Goal: Find specific page/section: Find specific page/section

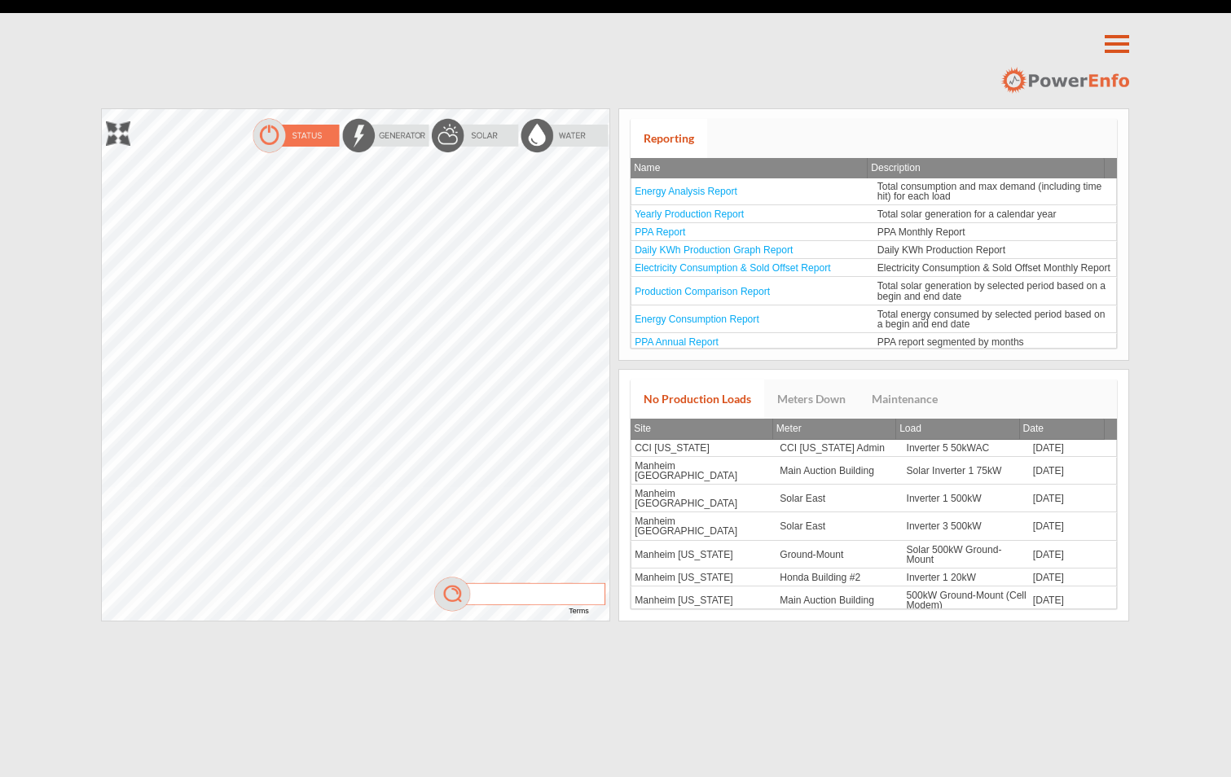
click at [102, 109] on div at bounding box center [102, 109] width 0 height 0
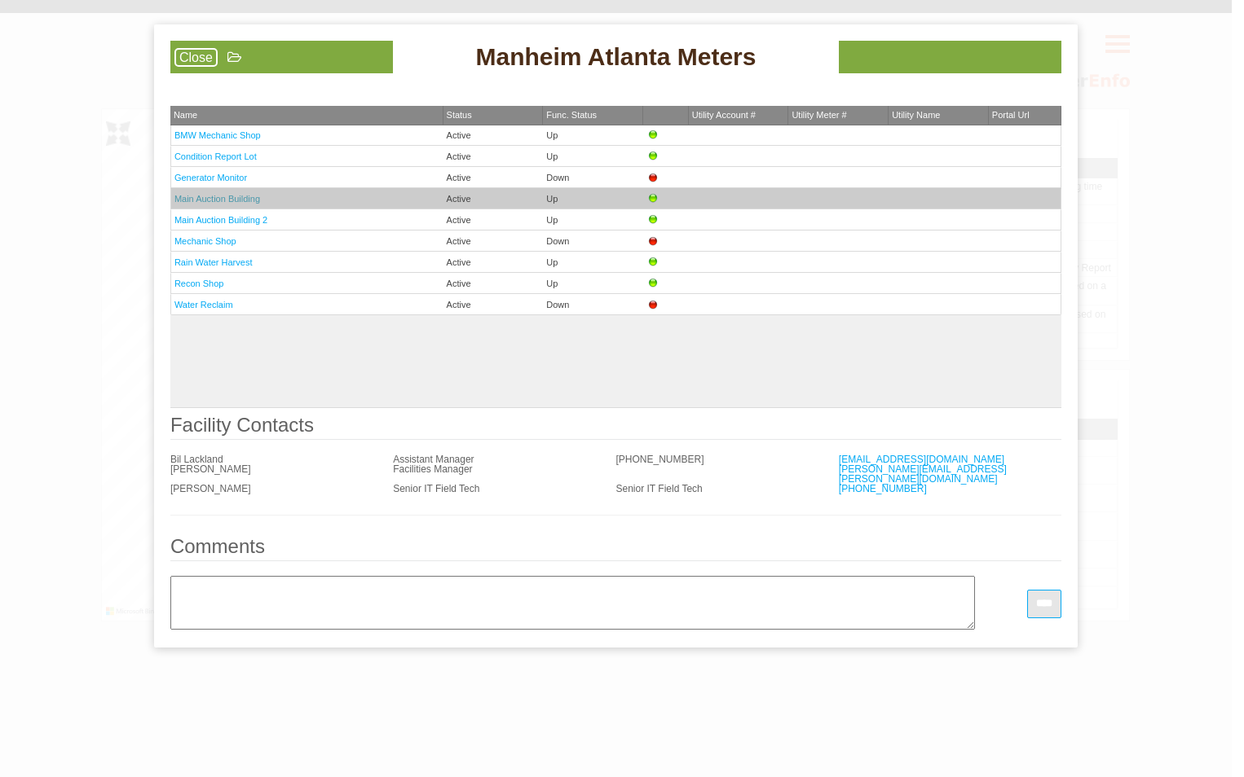
click at [249, 201] on link "Main Auction Building" at bounding box center [217, 199] width 86 height 10
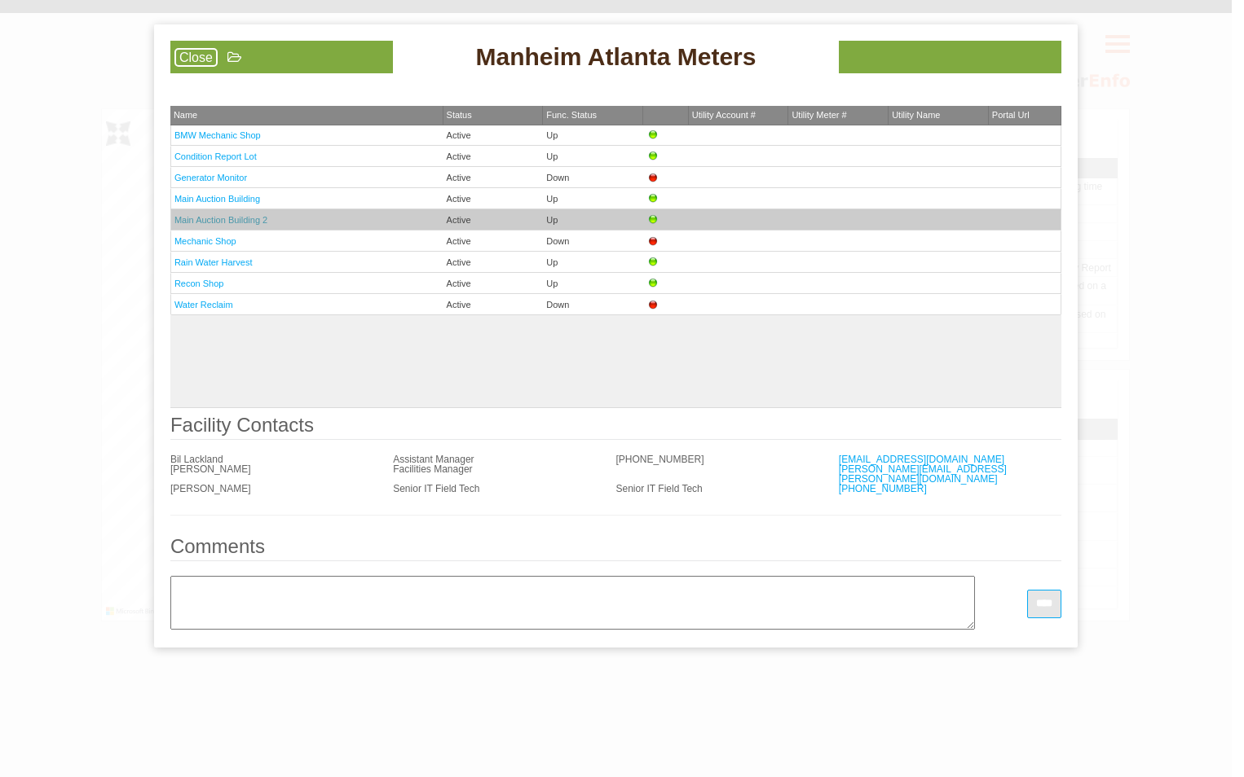
click at [220, 220] on link "Main Auction Building 2" at bounding box center [220, 220] width 93 height 10
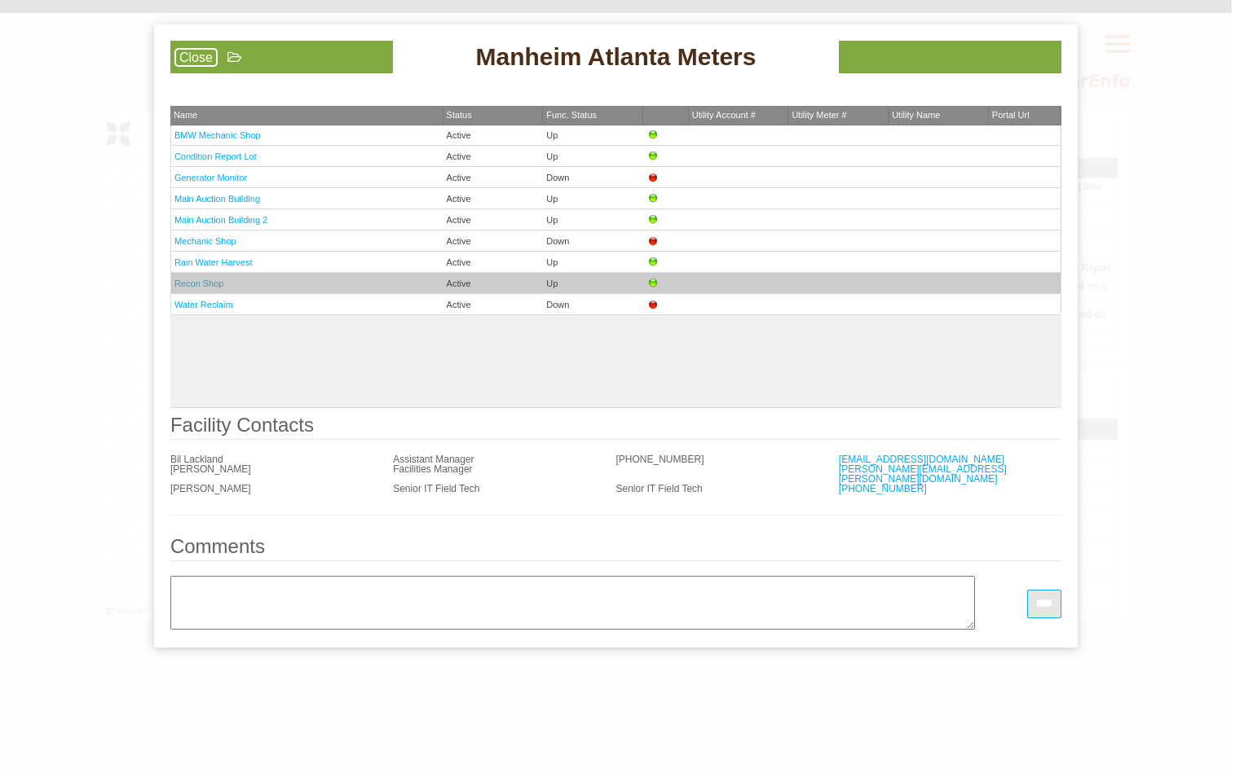
click at [213, 283] on link "Recon Shop" at bounding box center [199, 284] width 50 height 10
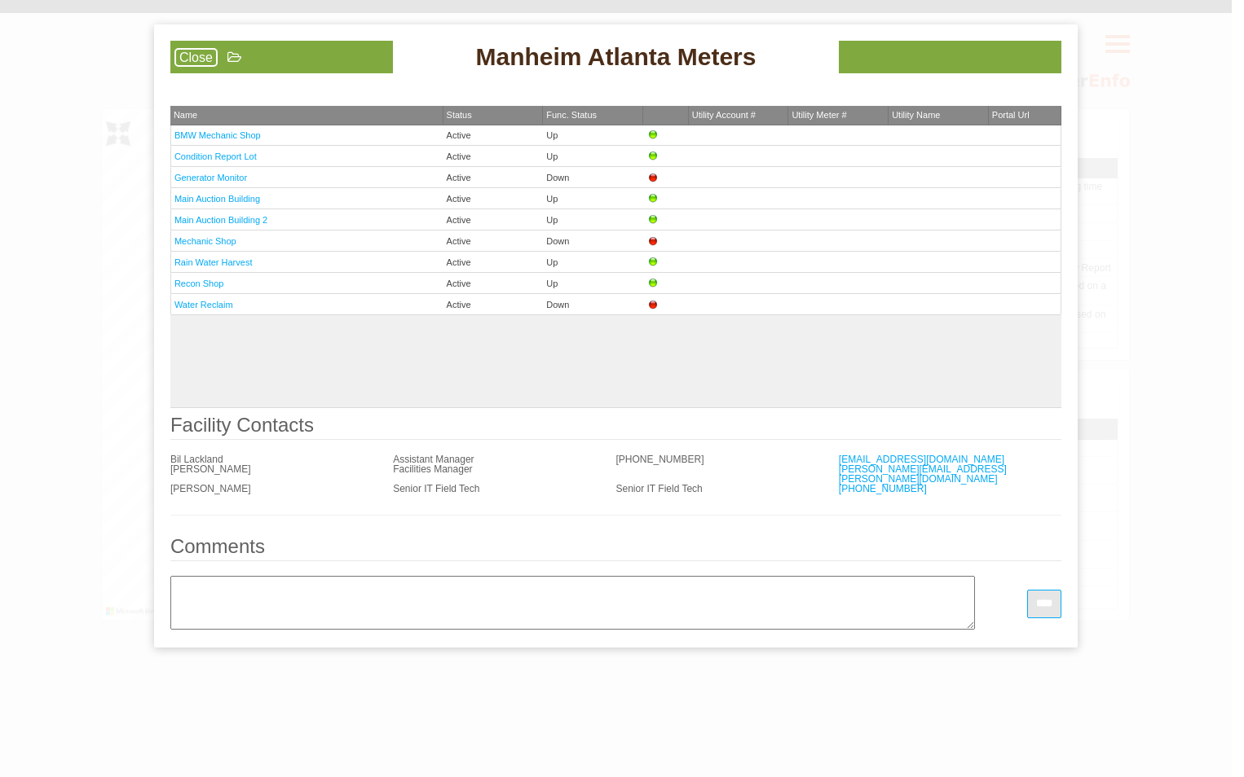
click at [189, 42] on div "Close" at bounding box center [281, 57] width 222 height 33
click at [190, 49] on link "Close" at bounding box center [195, 57] width 43 height 19
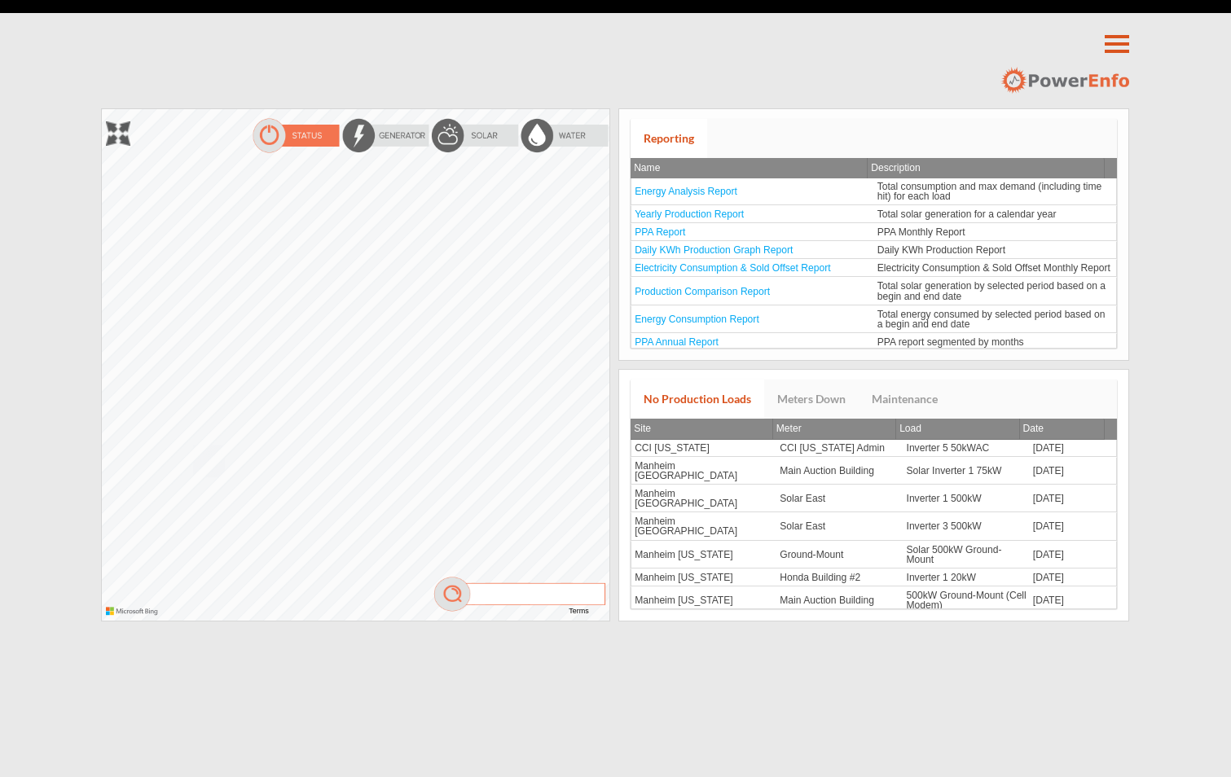
click at [102, 109] on div at bounding box center [102, 109] width 0 height 0
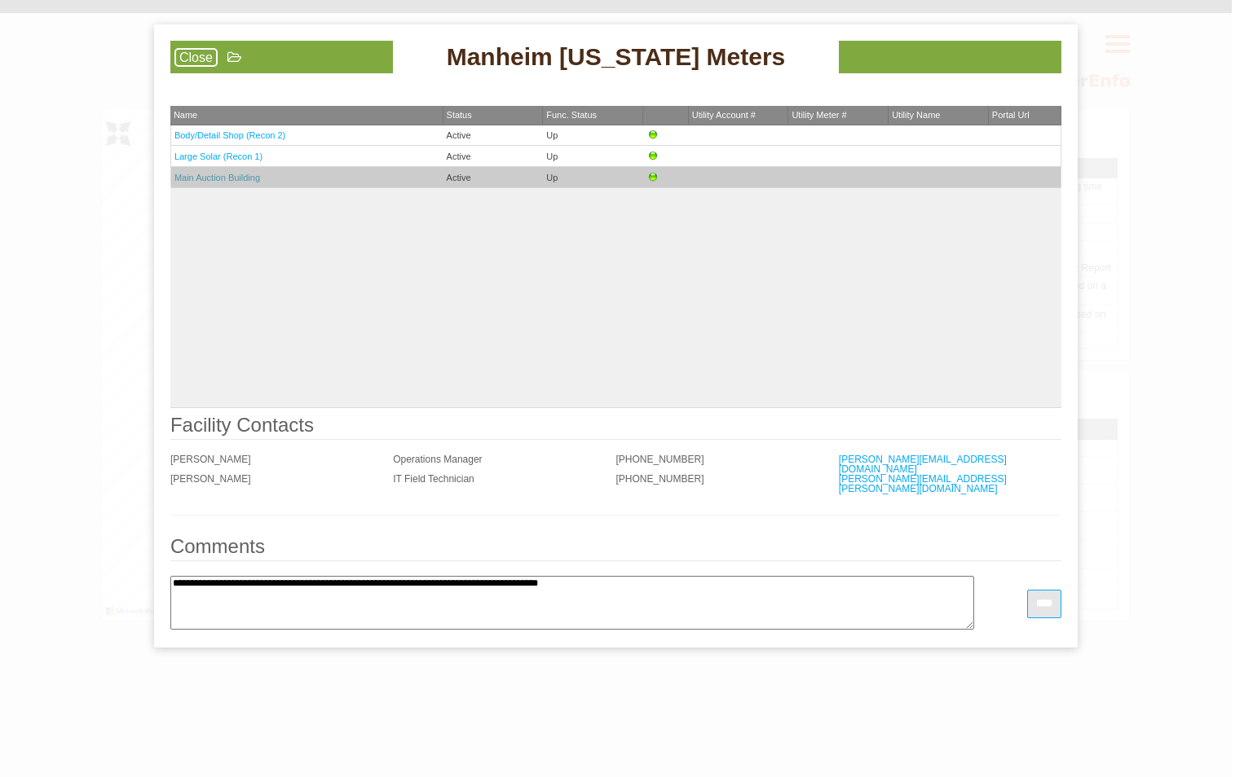
click at [201, 175] on link "Main Auction Building" at bounding box center [217, 178] width 86 height 10
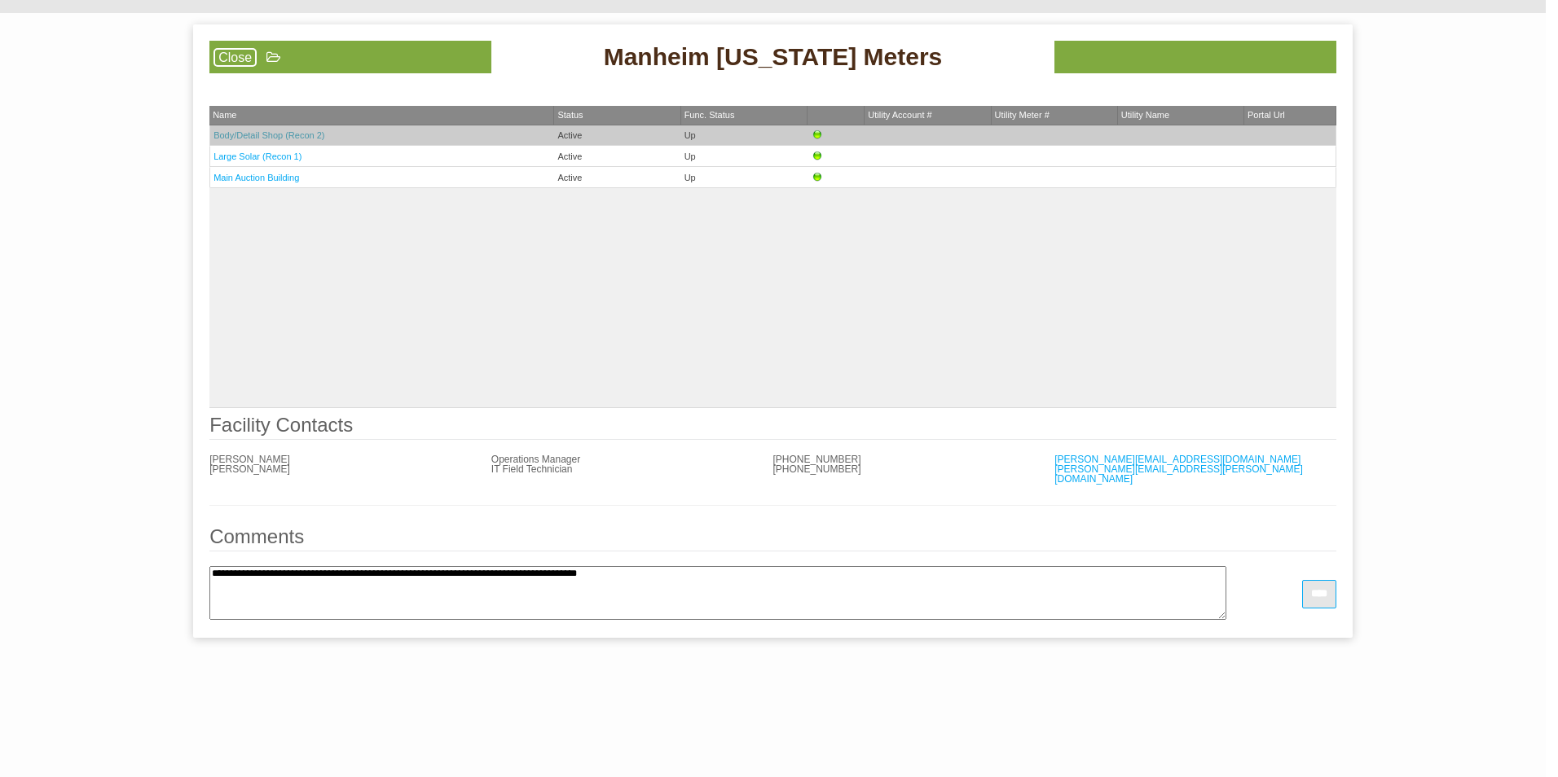
click at [290, 139] on link "Body/Detail Shop (Recon 2)" at bounding box center [268, 135] width 111 height 10
